Goal: Information Seeking & Learning: Find specific fact

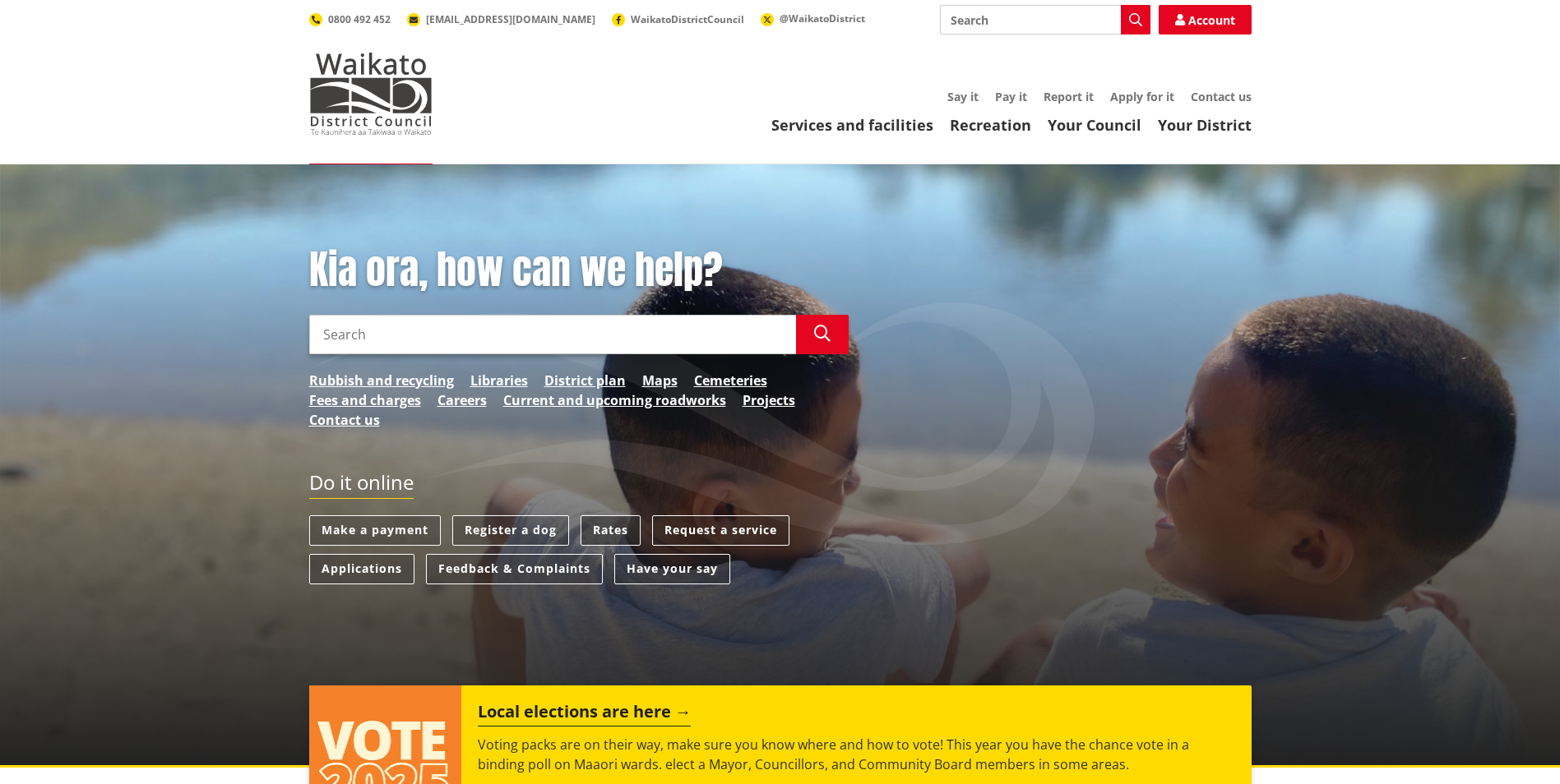
click at [612, 526] on link "Rates" at bounding box center [611, 530] width 60 height 30
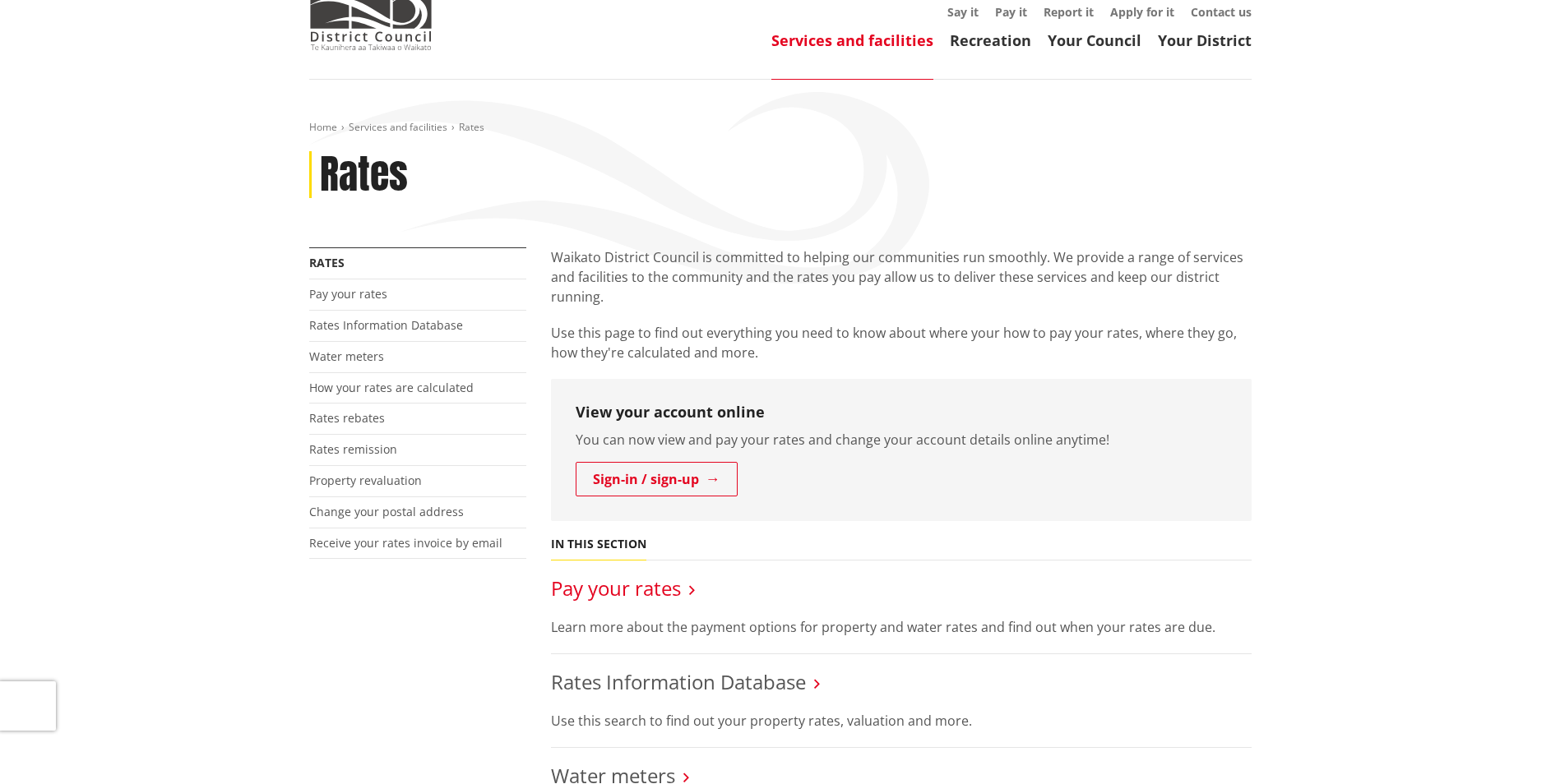
scroll to position [165, 0]
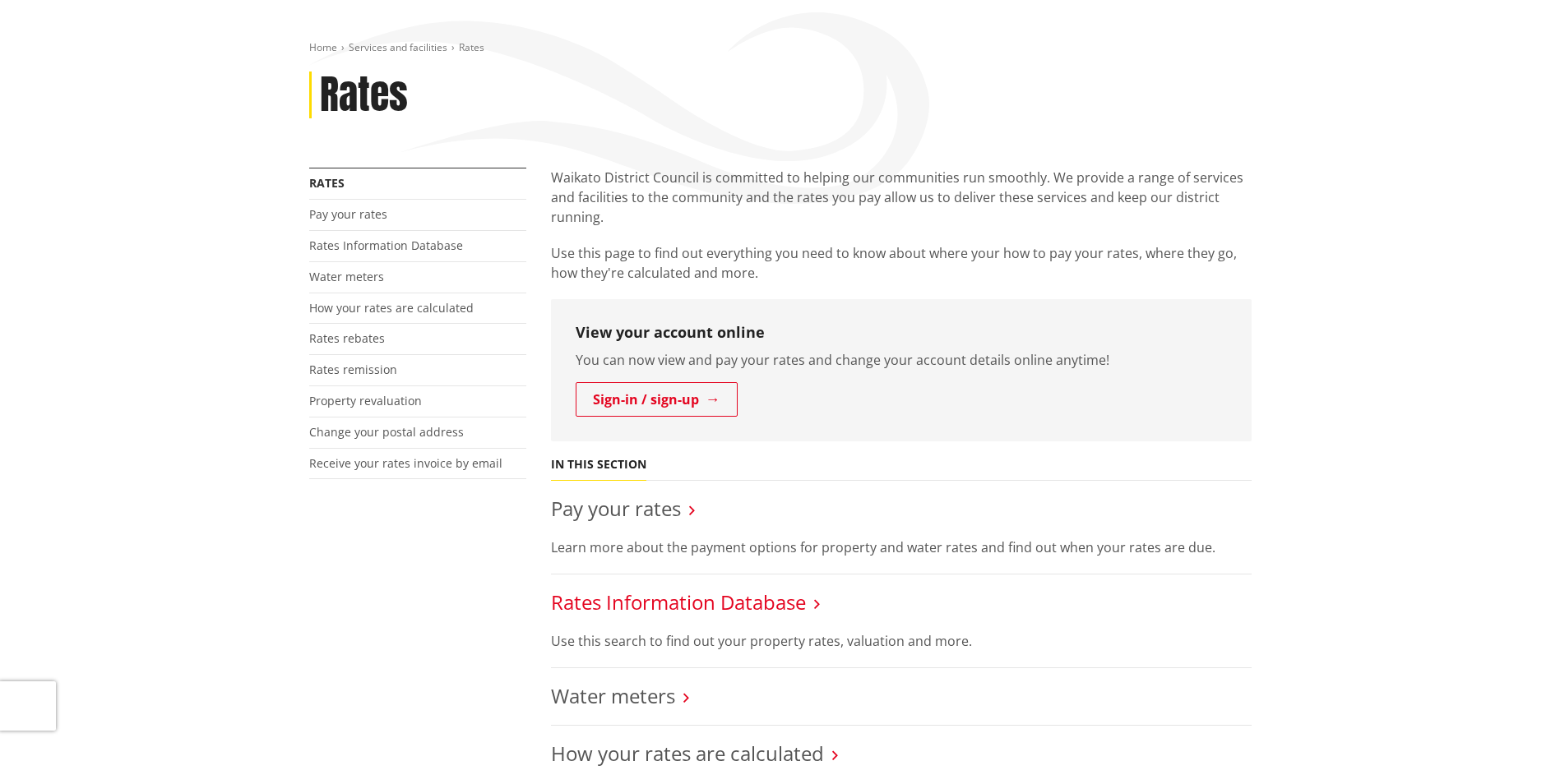
click at [626, 612] on link "Rates Information Database" at bounding box center [678, 601] width 255 height 27
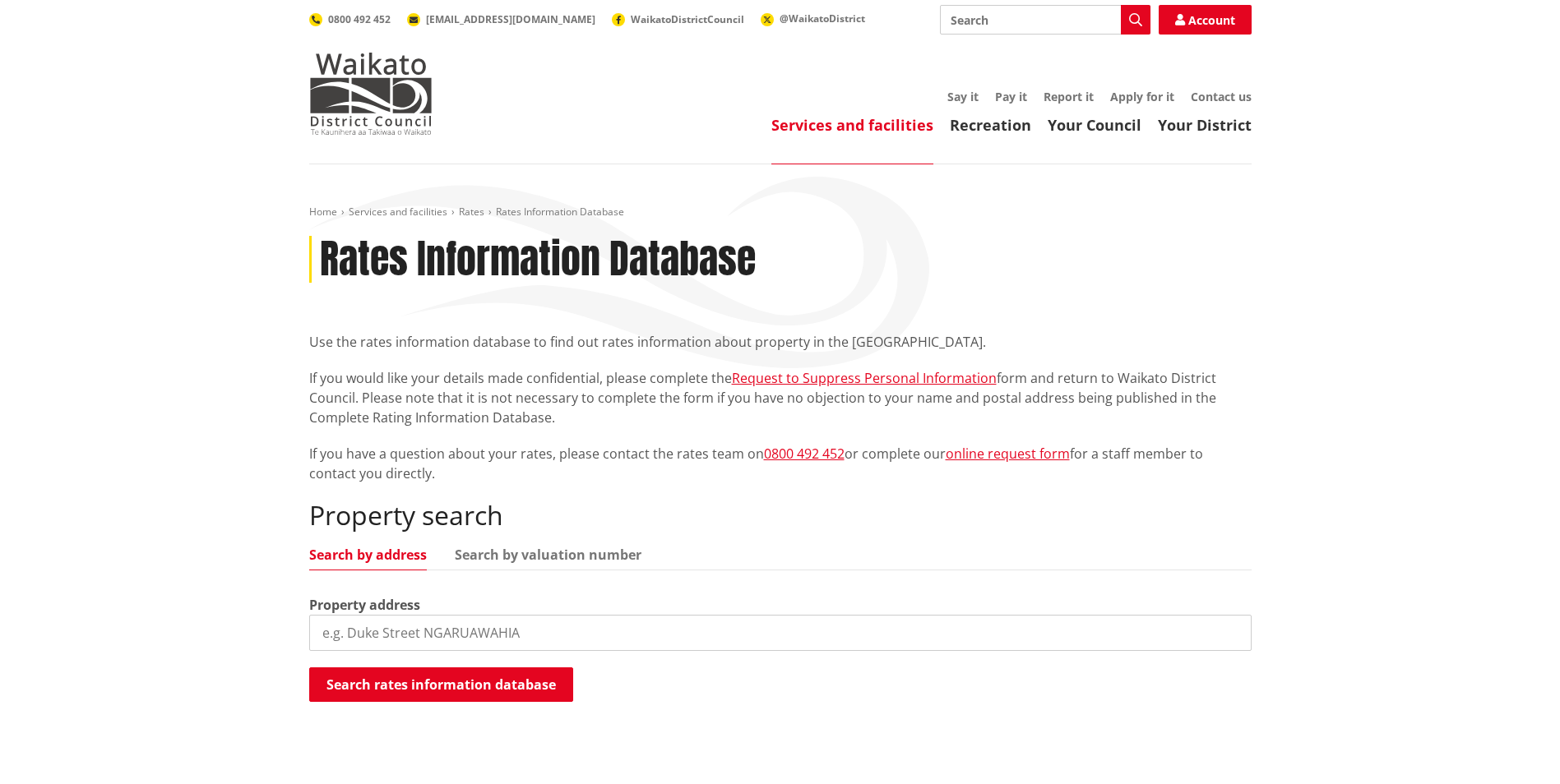
click at [419, 616] on input "search" at bounding box center [780, 632] width 942 height 36
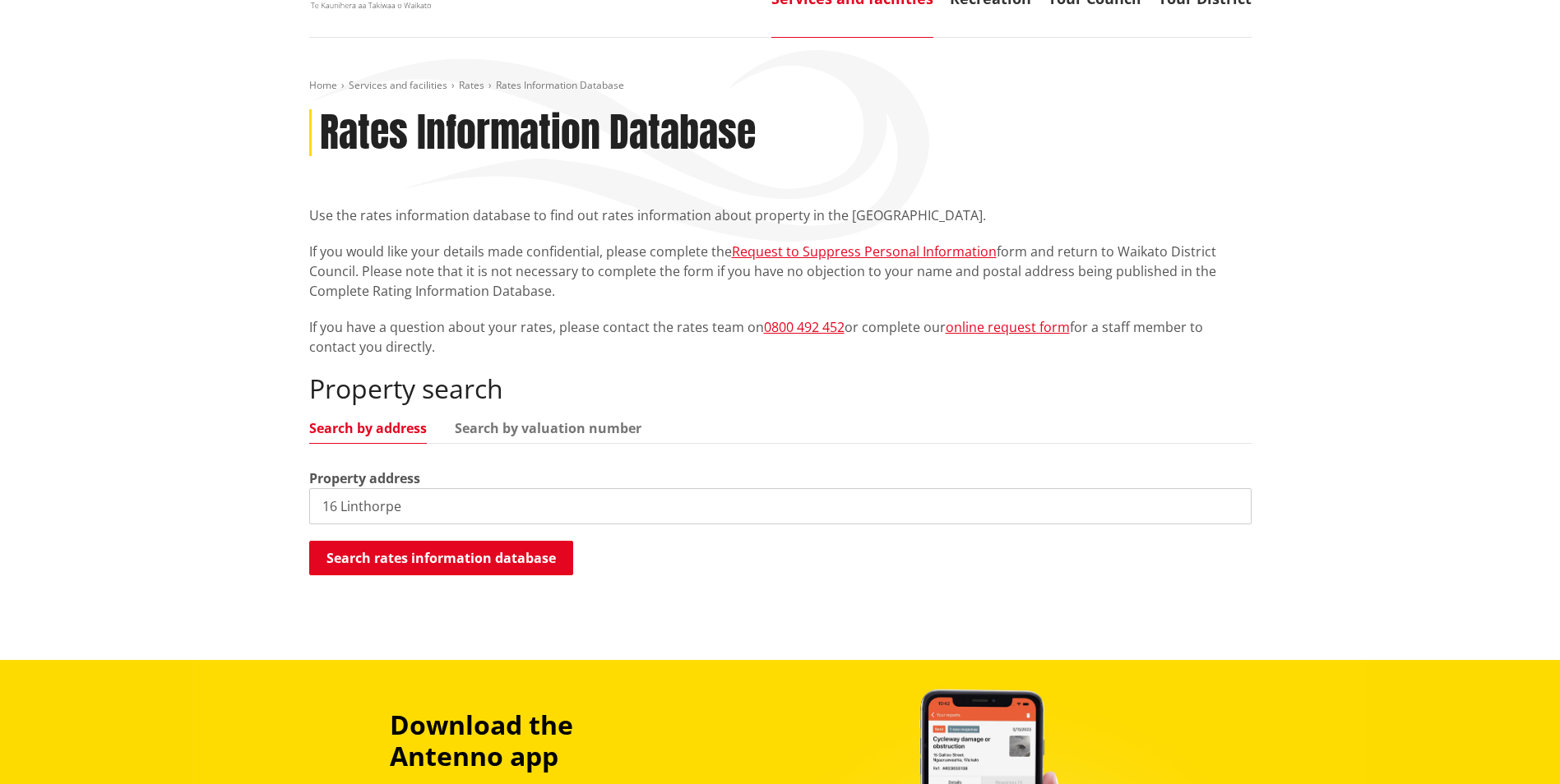
scroll to position [165, 0]
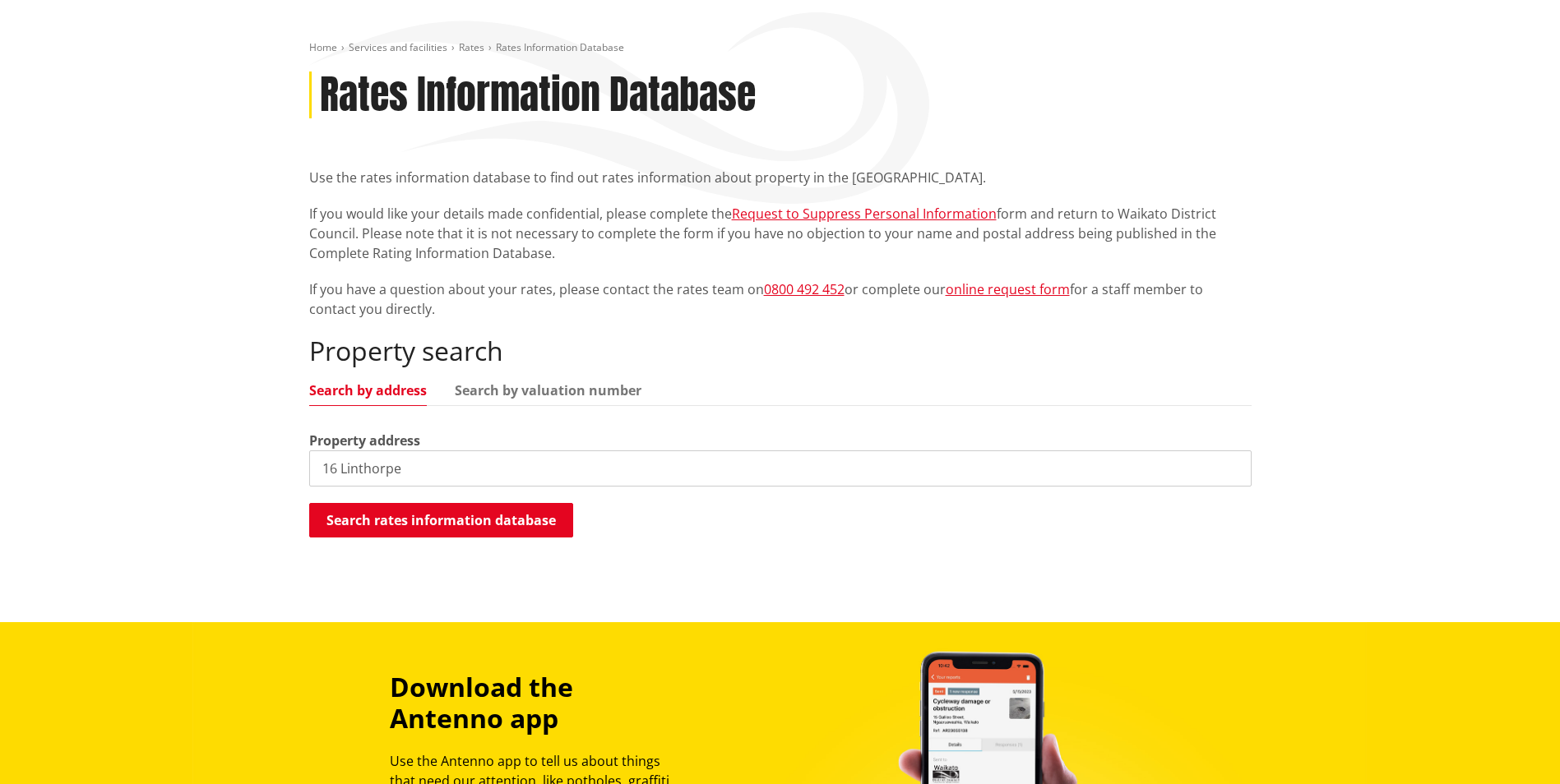
drag, startPoint x: 506, startPoint y: 474, endPoint x: 163, endPoint y: 434, distance: 345.3
click at [161, 429] on div "Home Services and facilities Rates Rates Information Database Rates Information…" at bounding box center [780, 311] width 1560 height 622
click at [471, 525] on button "Search rates information database" at bounding box center [441, 519] width 264 height 35
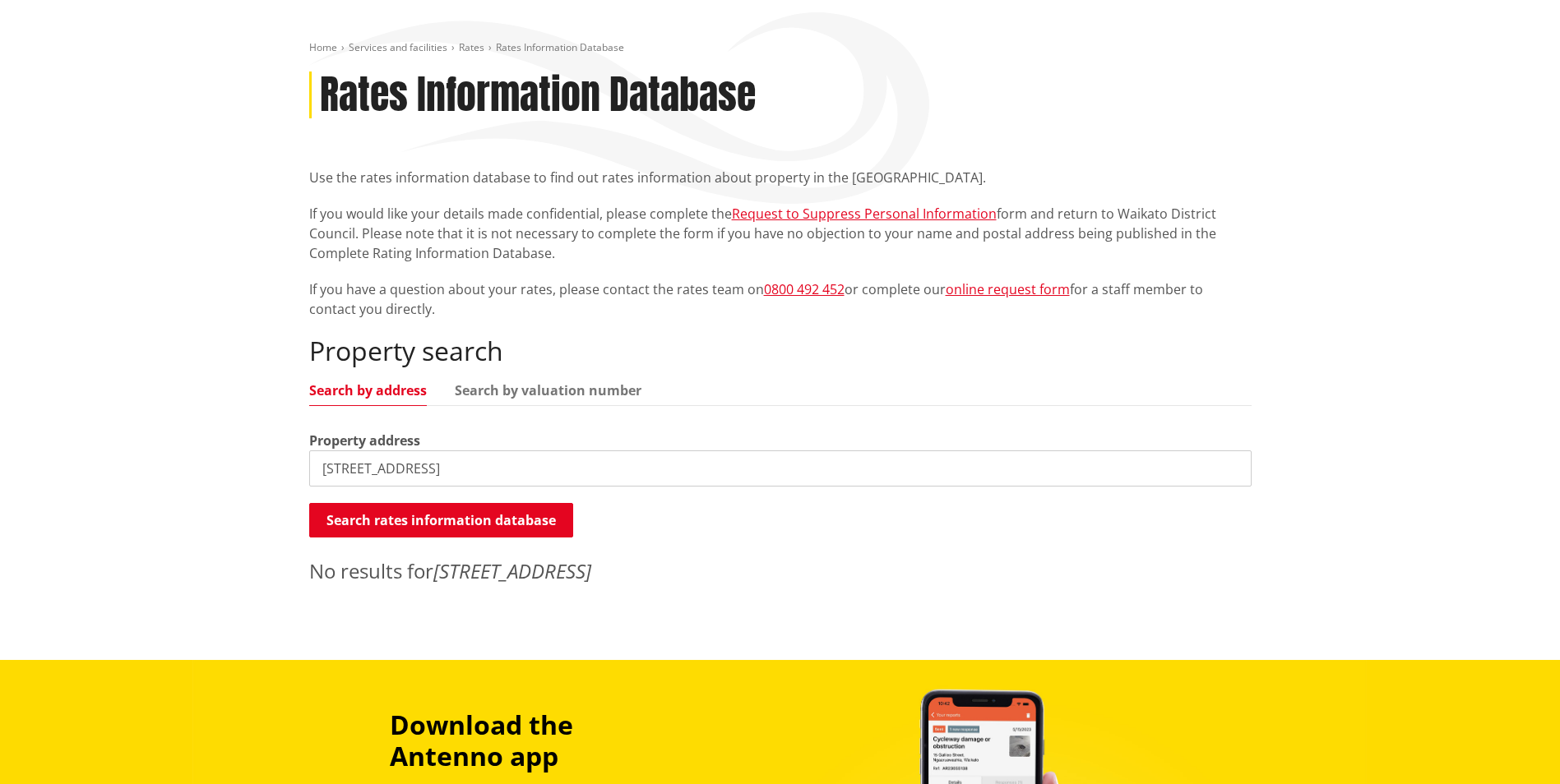
click at [539, 443] on div "Property address [STREET_ADDRESS]" at bounding box center [780, 458] width 942 height 56
click at [202, 356] on div "Home Services and facilities Rates Rates Information Database Rates Information…" at bounding box center [780, 330] width 1560 height 660
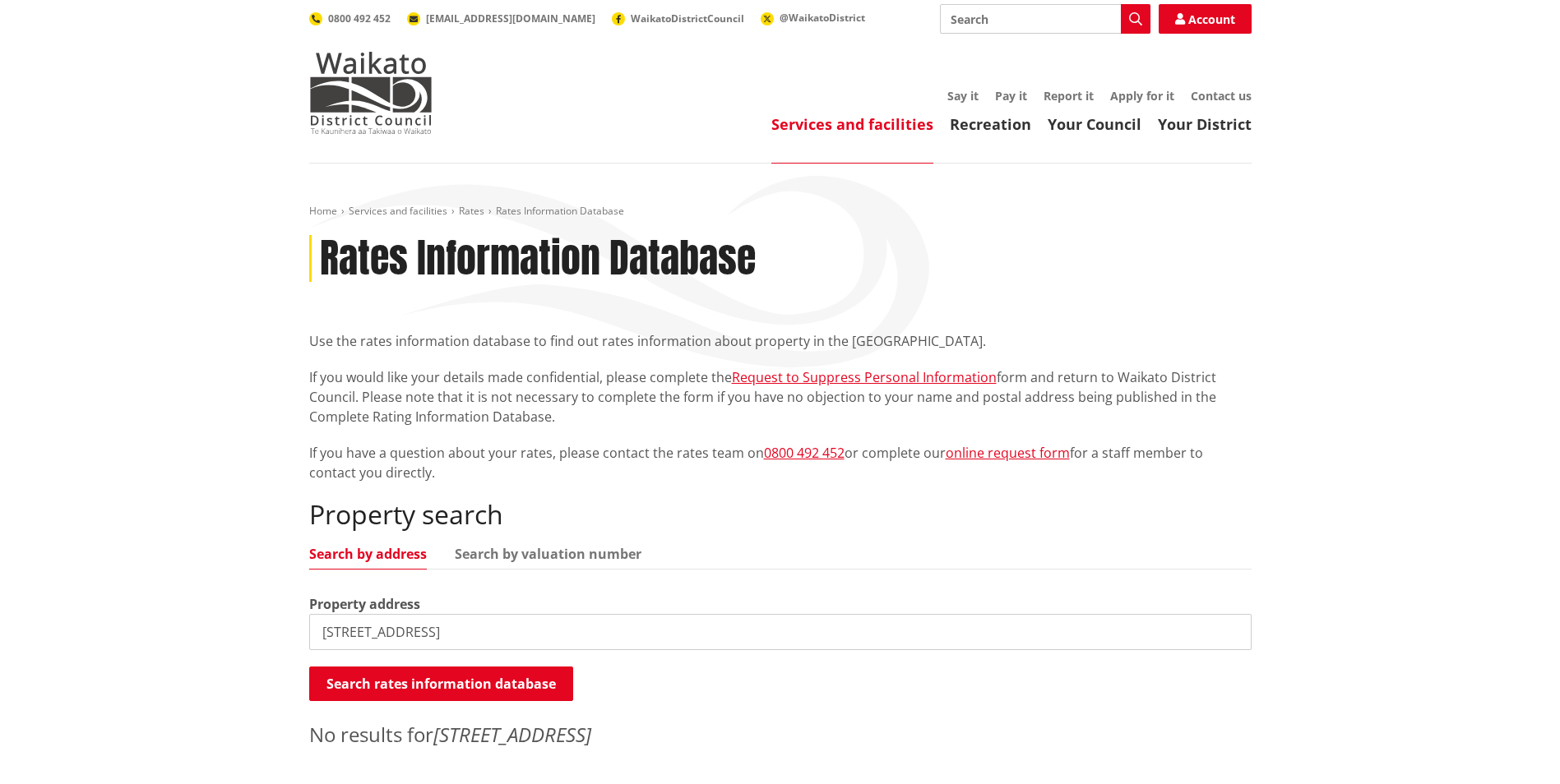
scroll to position [0, 0]
drag, startPoint x: 207, startPoint y: 526, endPoint x: 223, endPoint y: 530, distance: 16.5
click at [209, 526] on div "Home Services and facilities Rates Rates Information Database Rates Information…" at bounding box center [780, 494] width 1560 height 660
click at [460, 632] on input "[STREET_ADDRESS]" at bounding box center [780, 632] width 942 height 36
drag, startPoint x: 511, startPoint y: 641, endPoint x: 230, endPoint y: 622, distance: 281.6
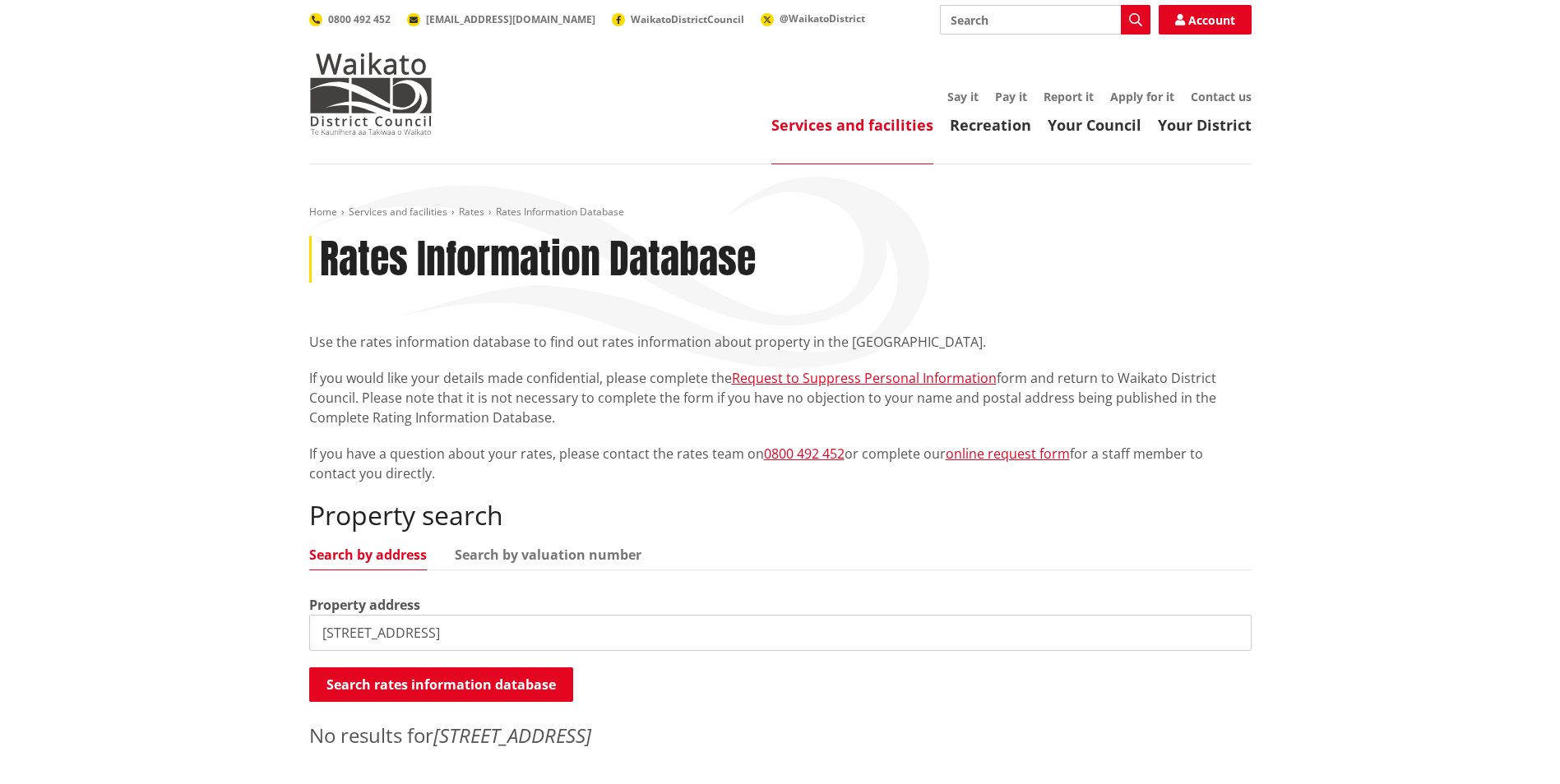
click at [213, 618] on div "Home Services and facilities Rates Rates Information Database Rates Information…" at bounding box center [780, 494] width 1560 height 660
type input "16 Linthorpe Place Hillcrest"
click at [525, 677] on button "Search rates information database" at bounding box center [441, 684] width 264 height 35
